Goal: Task Accomplishment & Management: Manage account settings

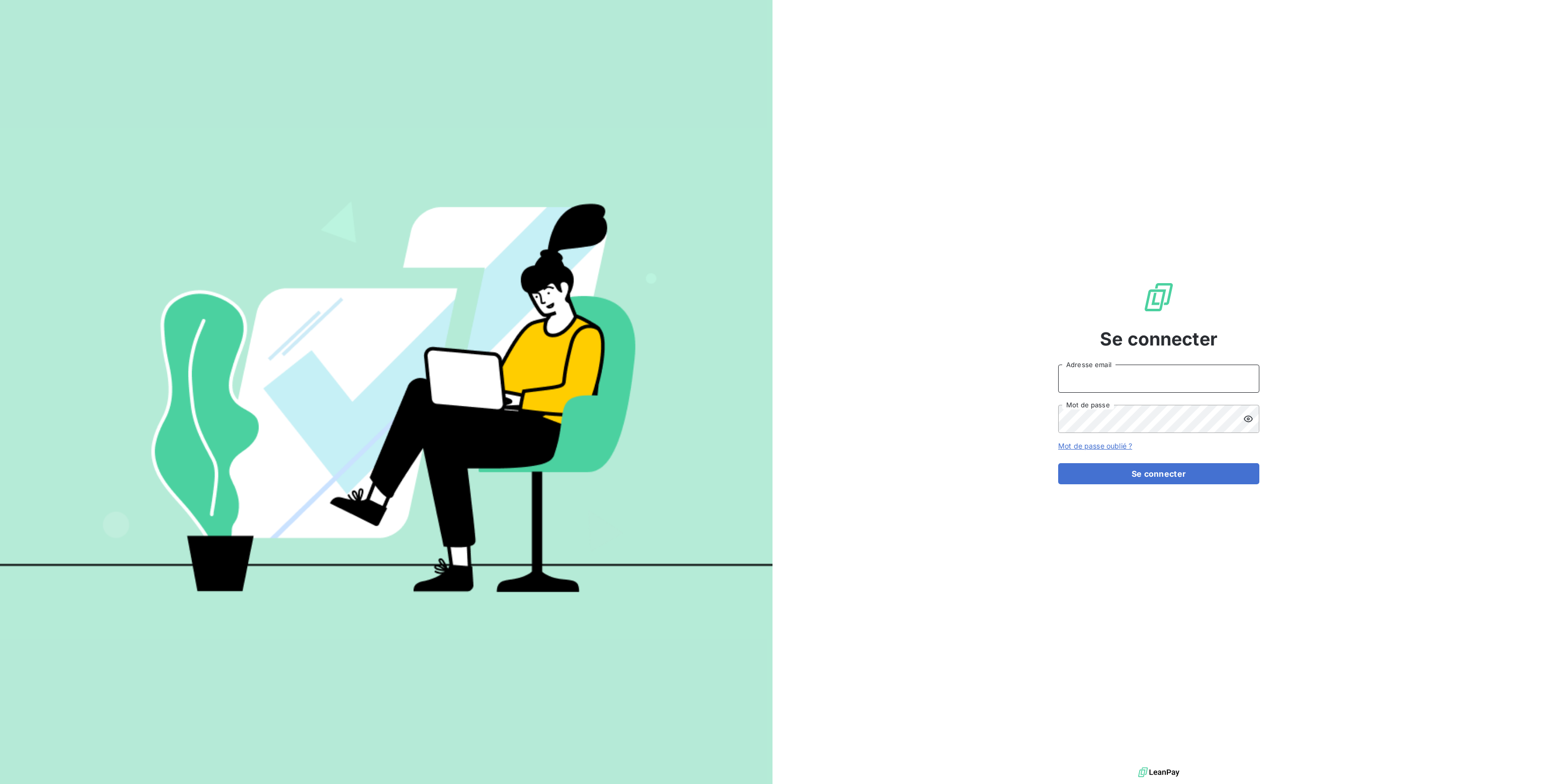
click at [1082, 385] on input "Adresse email" at bounding box center [1158, 379] width 201 height 28
type input "[PERSON_NAME][EMAIL_ADDRESS][DOMAIN_NAME]"
click at [1142, 475] on button "Se connecter" at bounding box center [1158, 473] width 201 height 21
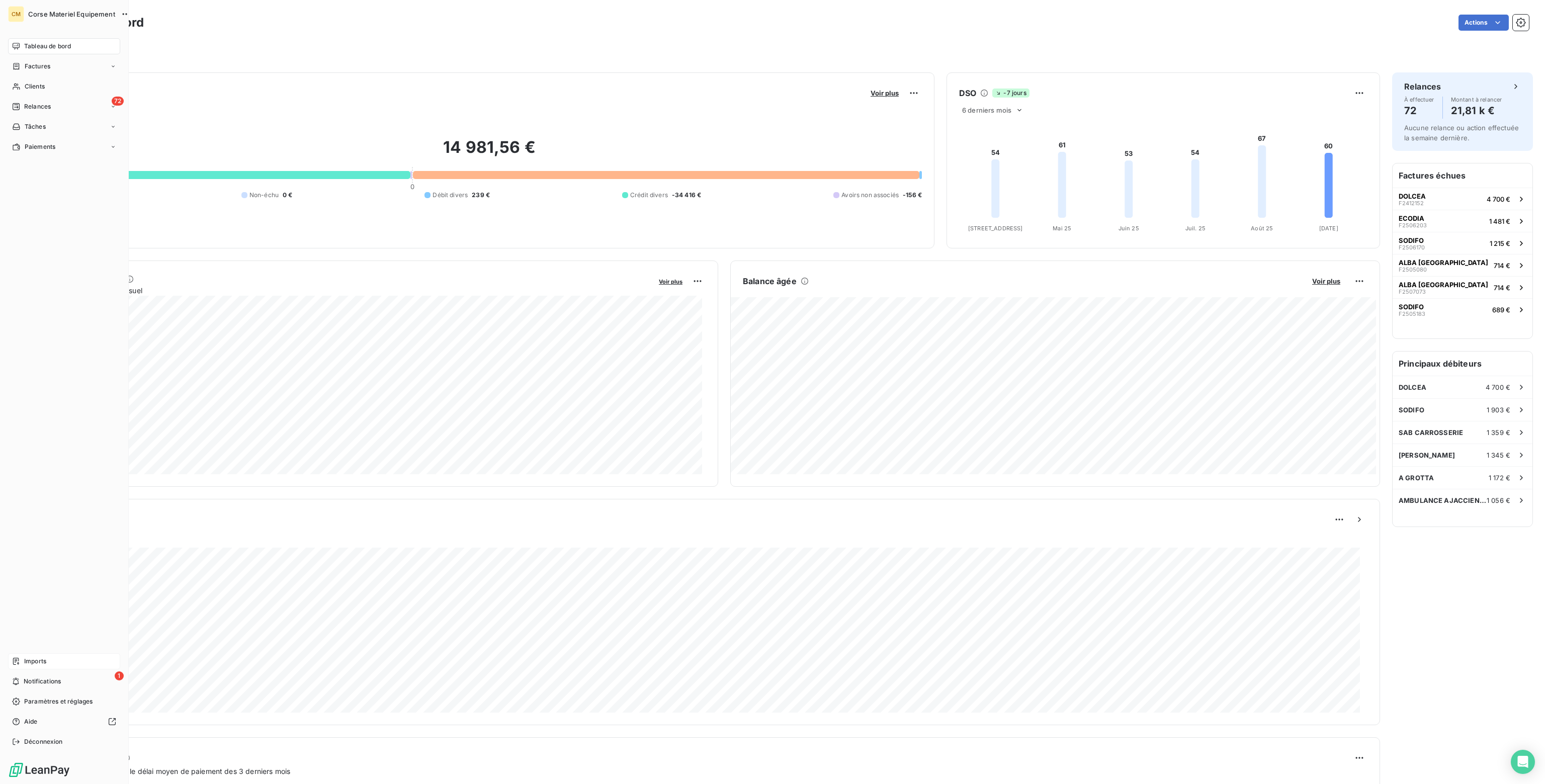
click at [38, 660] on span "Imports" at bounding box center [35, 661] width 22 height 9
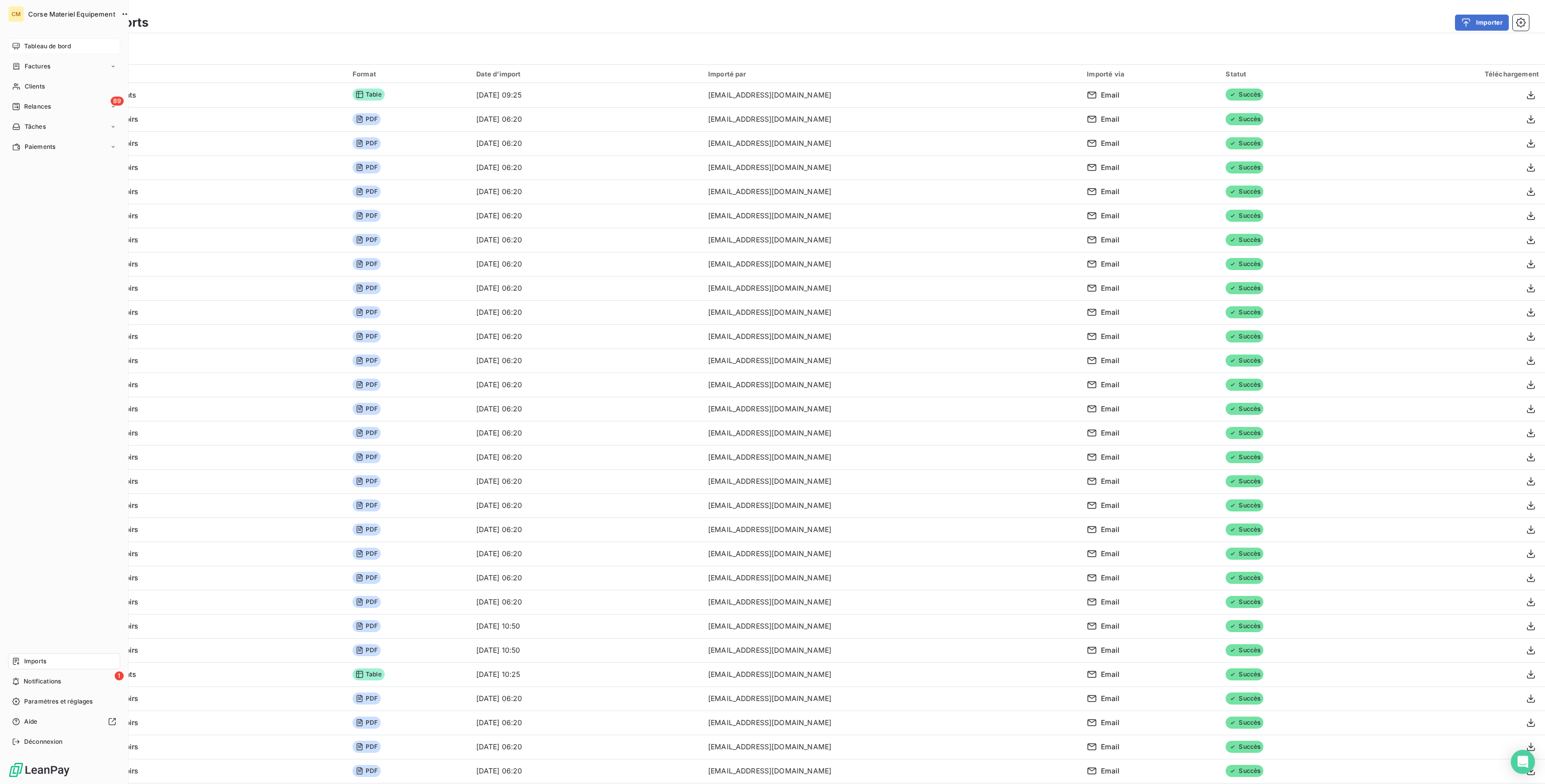
click at [34, 45] on span "Tableau de bord" at bounding box center [47, 46] width 47 height 9
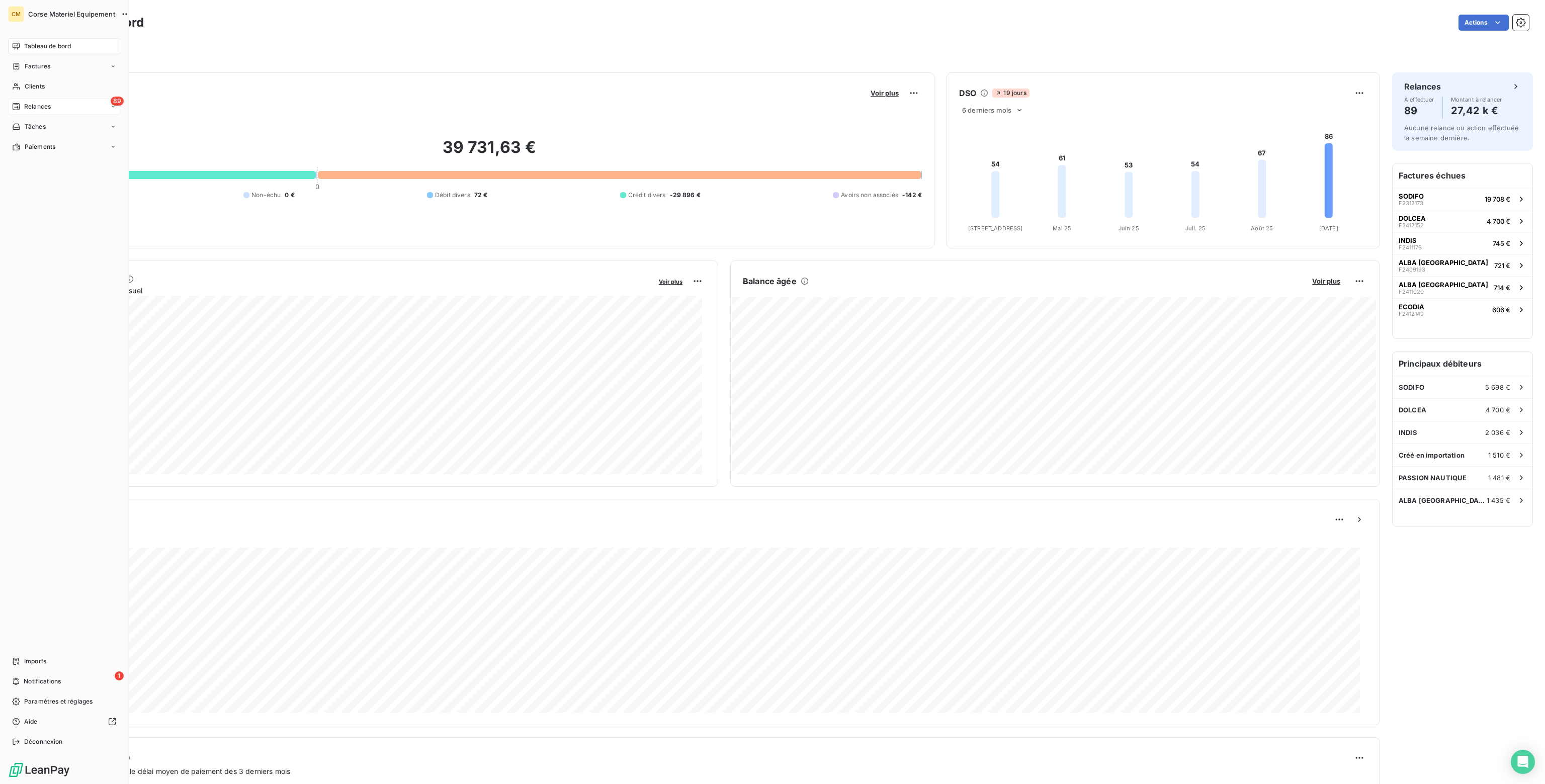
click at [43, 106] on span "Relances" at bounding box center [37, 106] width 26 height 9
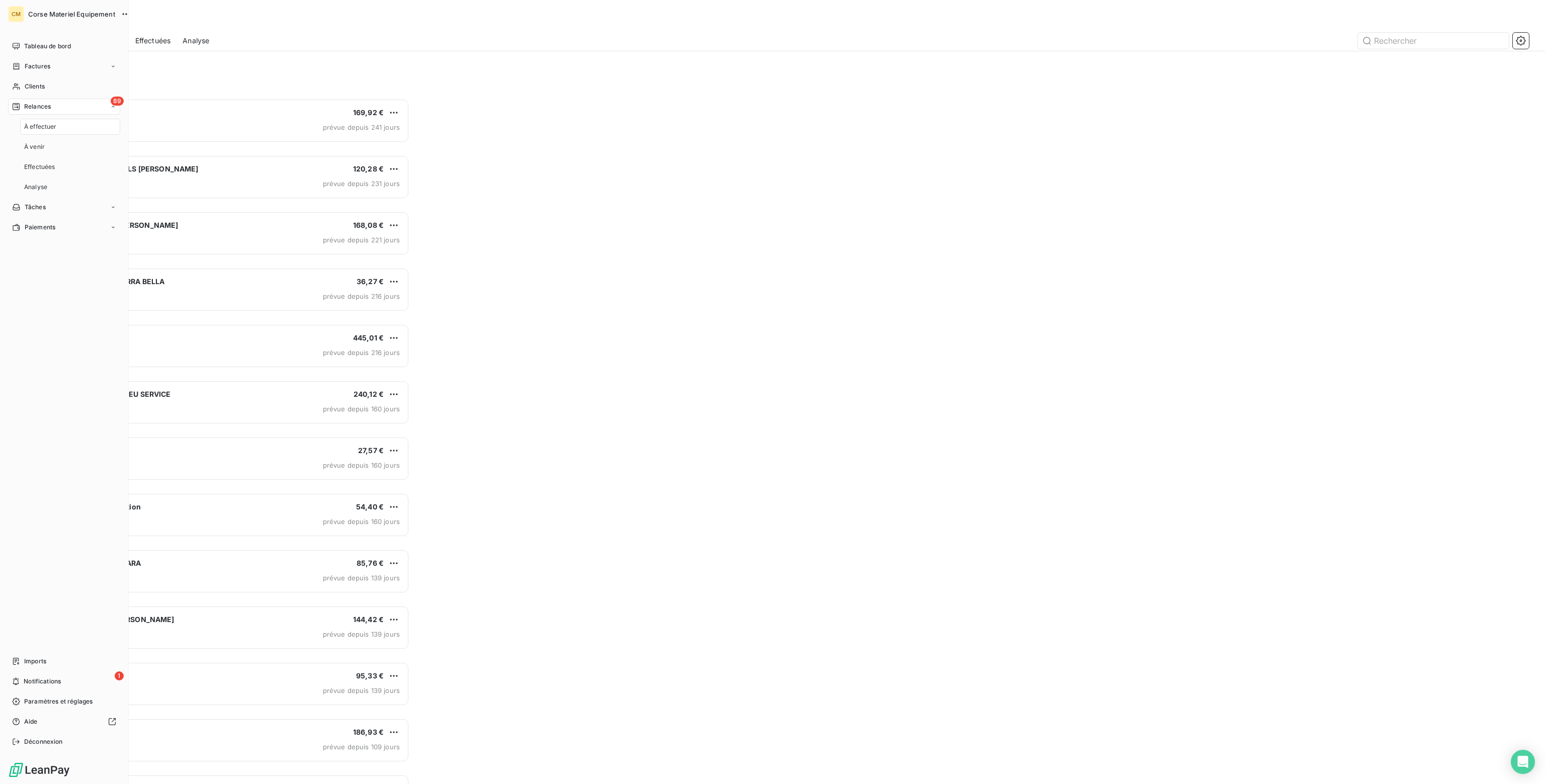
scroll to position [678, 353]
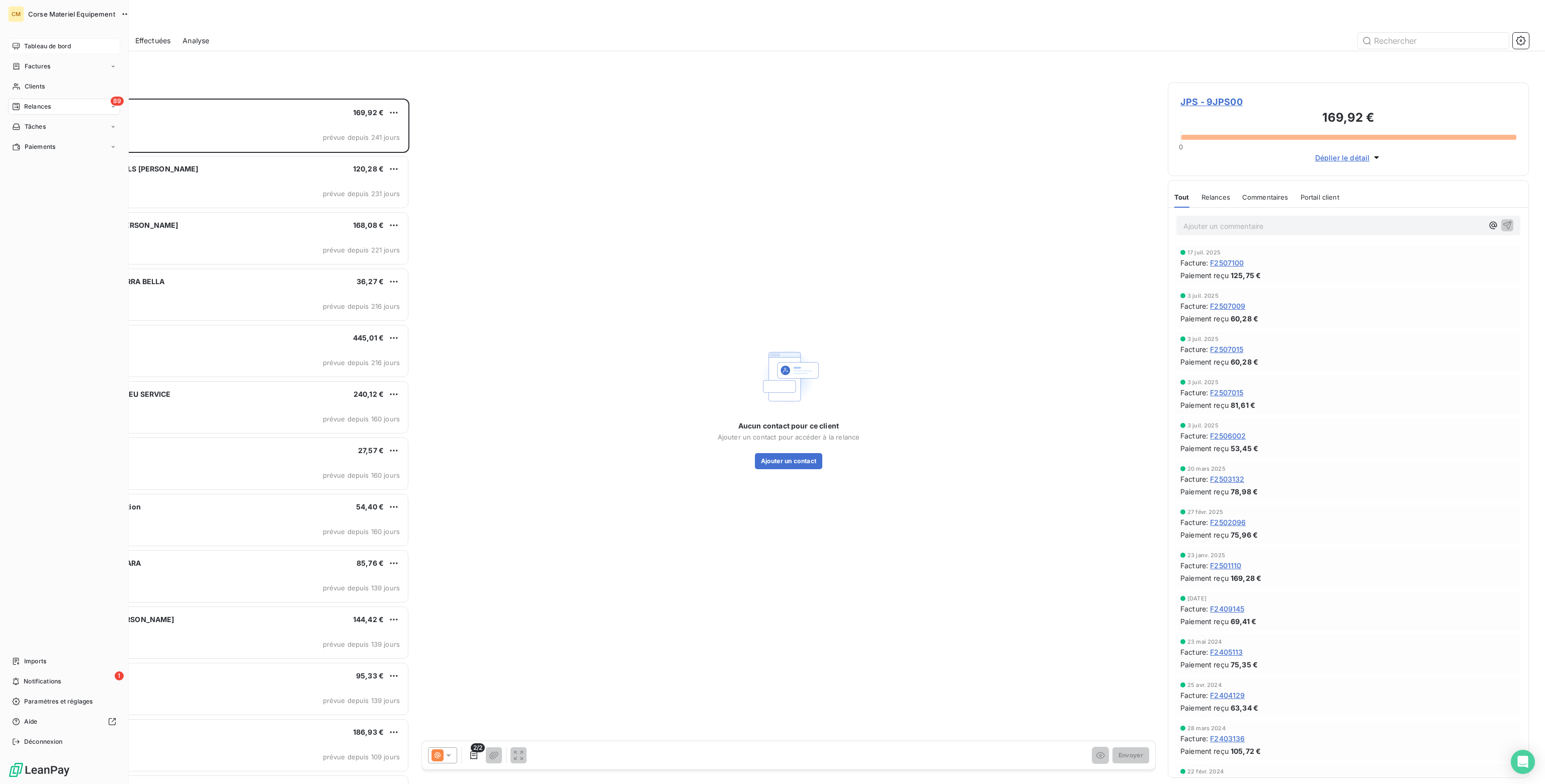
click at [38, 43] on span "Tableau de bord" at bounding box center [47, 46] width 47 height 9
